Goal: Navigation & Orientation: Go to known website

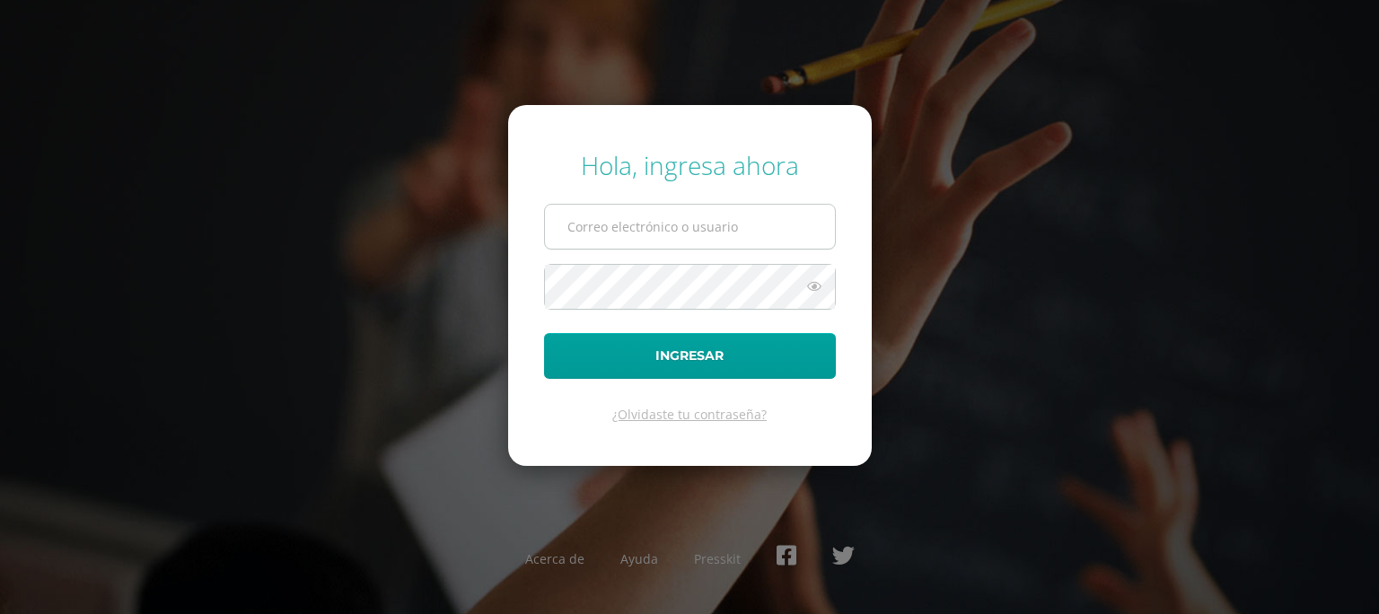
type input "[PERSON_NAME][EMAIL_ADDRESS][DOMAIN_NAME]"
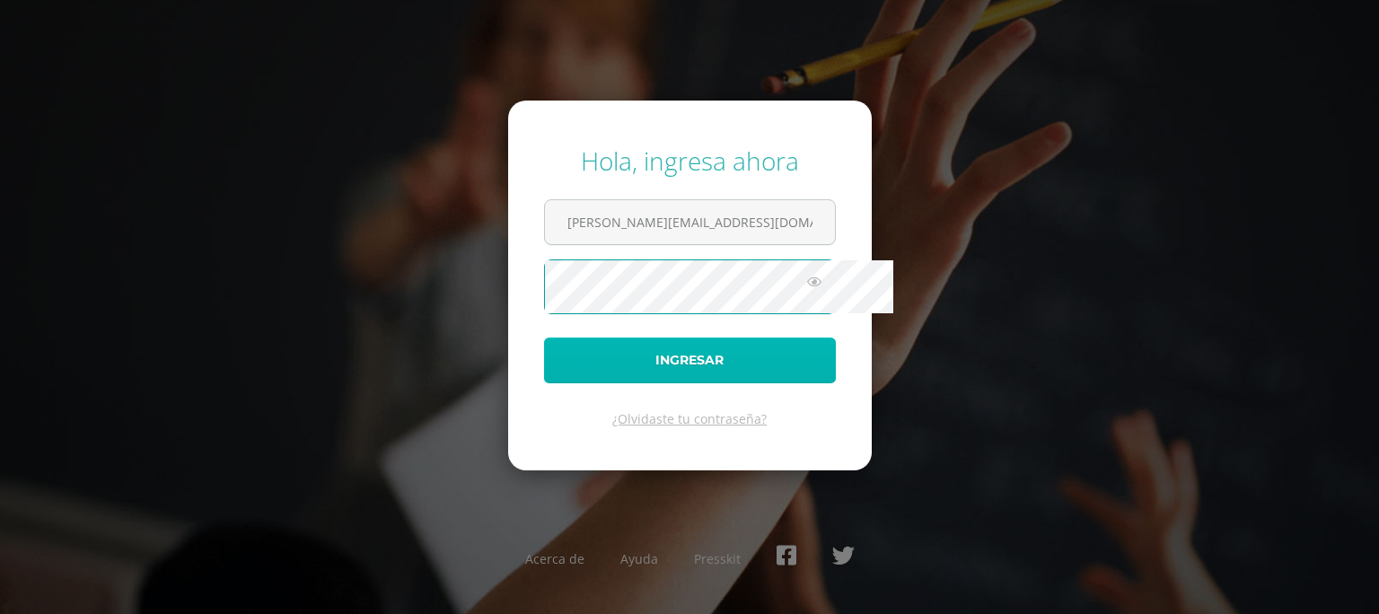
click at [612, 354] on button "Ingresar" at bounding box center [690, 360] width 292 height 46
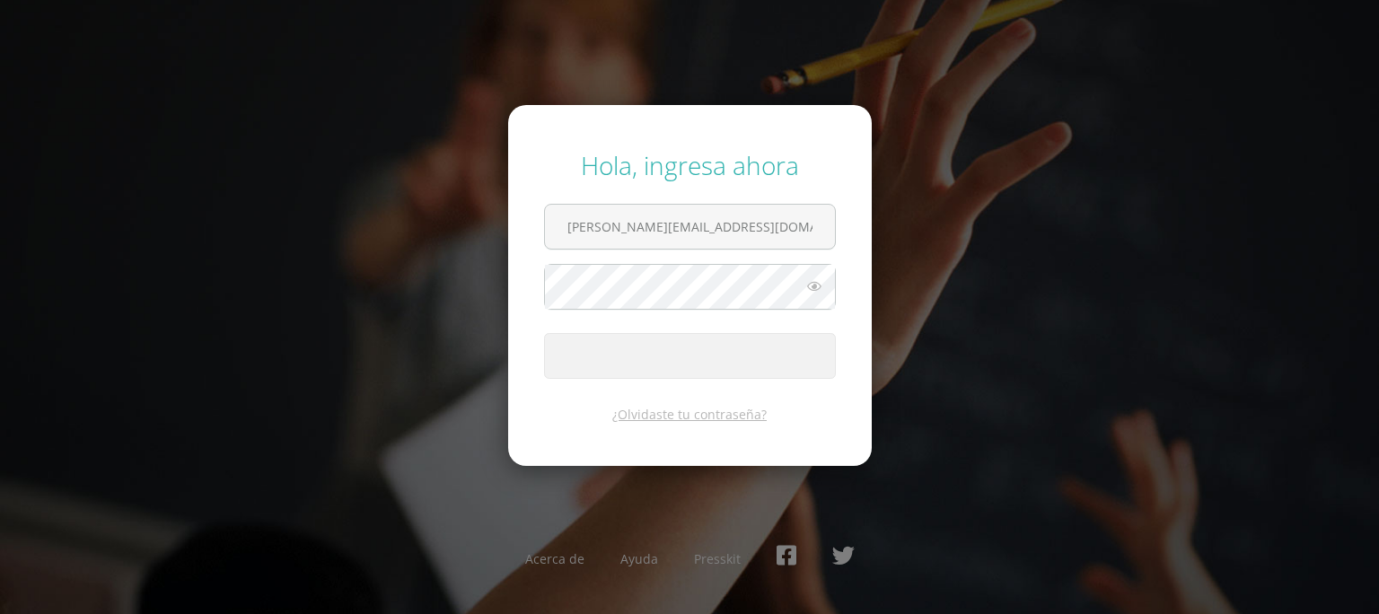
click at [556, 133] on form "Hola, ingresa ahora lopez.ig@continentalamericano.edu.gt Ingresar ¿Olvidaste tu…" at bounding box center [689, 285] width 363 height 361
